Goal: Transaction & Acquisition: Book appointment/travel/reservation

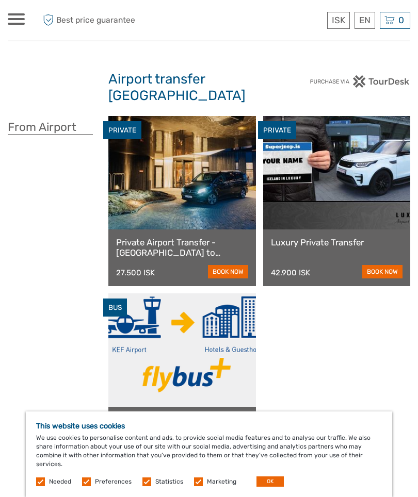
click at [269, 486] on button "OK" at bounding box center [269, 482] width 27 height 10
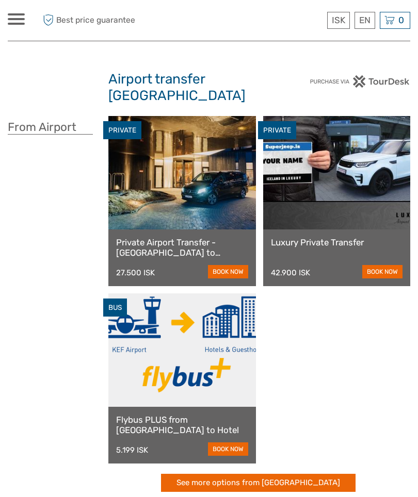
click at [20, 22] on div at bounding box center [16, 18] width 17 height 11
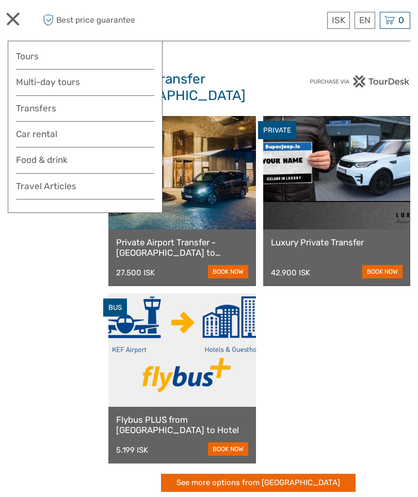
click at [37, 58] on link "Tours" at bounding box center [85, 56] width 138 height 15
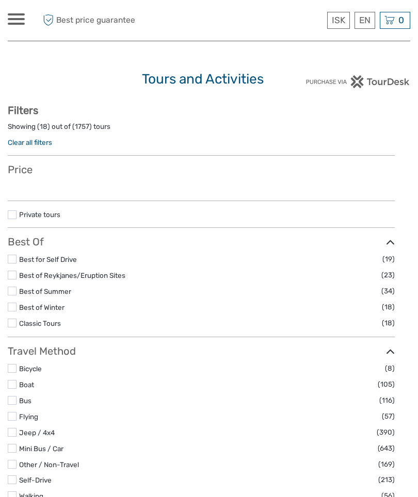
select select
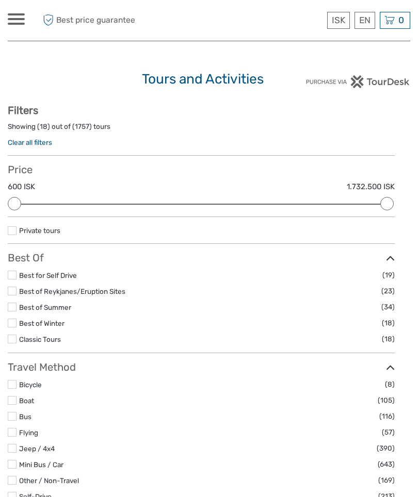
click at [20, 271] on link "Best for Self Drive" at bounding box center [48, 275] width 58 height 8
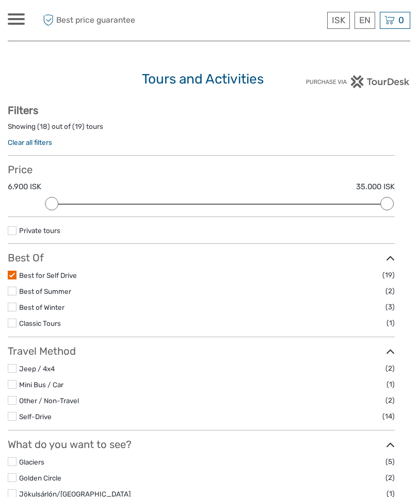
click at [19, 22] on div at bounding box center [16, 18] width 17 height 11
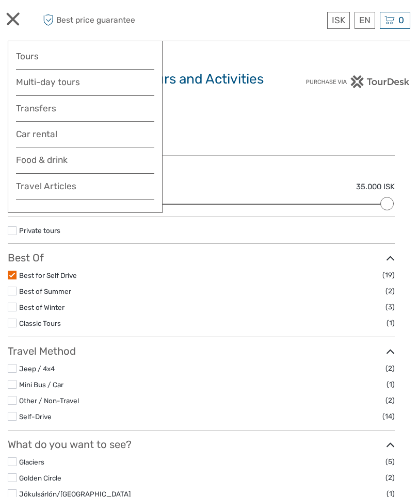
click at [56, 157] on link "Food & drink" at bounding box center [85, 163] width 138 height 21
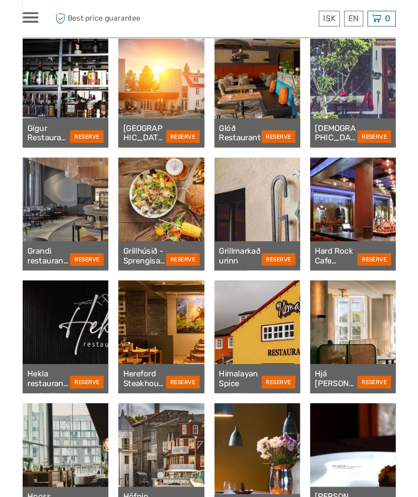
scroll to position [1689, 0]
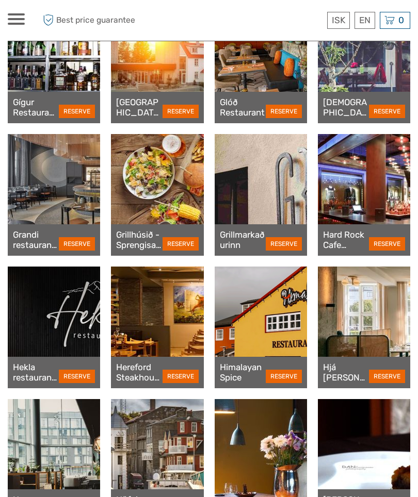
click at [78, 378] on link "RESERVE" at bounding box center [77, 376] width 36 height 13
